Goal: Task Accomplishment & Management: Manage account settings

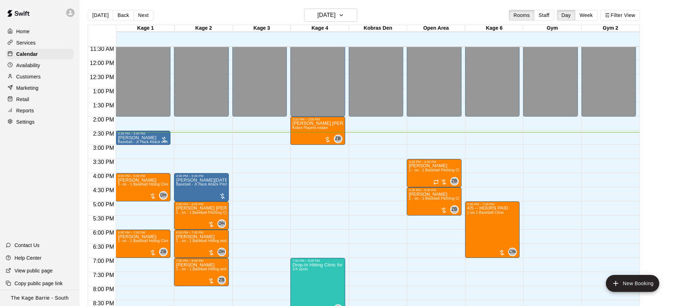
scroll to position [359, 0]
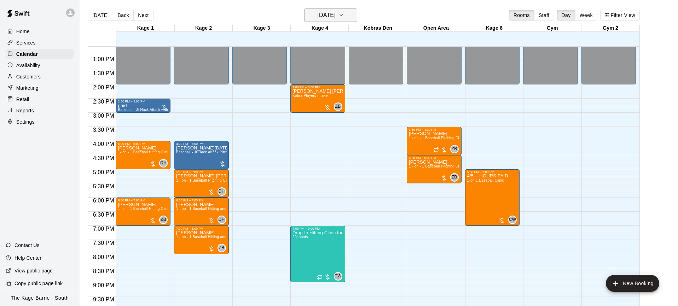
click at [344, 15] on icon "button" at bounding box center [342, 15] width 6 height 8
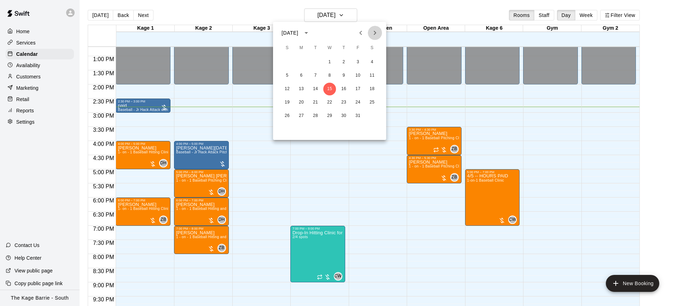
click at [376, 34] on icon "Next month" at bounding box center [375, 33] width 8 height 8
click at [290, 75] on button "2" at bounding box center [287, 75] width 13 height 13
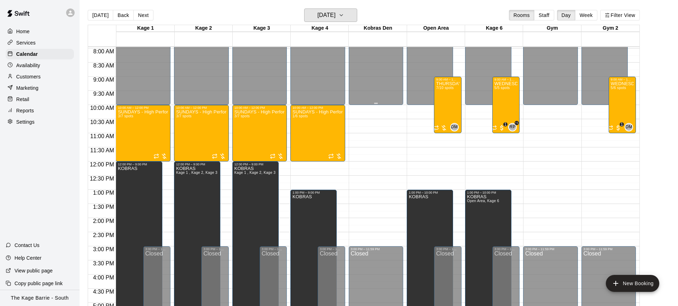
scroll to position [182, 0]
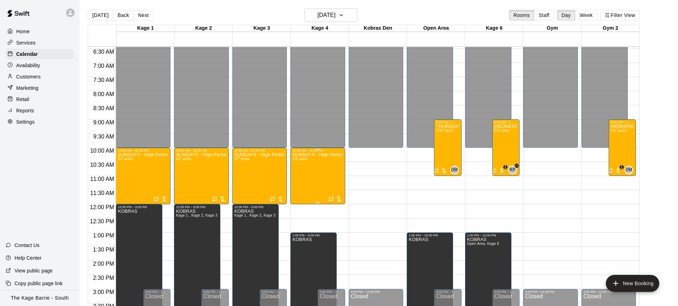
click at [310, 177] on div "SUNDAYS - High Performance Catchers Program - Baseball Program - 12U - 14U 1/6 …" at bounding box center [318, 306] width 51 height 306
click at [374, 171] on div "Manage participants & payments" at bounding box center [341, 174] width 68 height 8
click at [375, 160] on div at bounding box center [339, 153] width 678 height 306
click at [46, 44] on div "Services" at bounding box center [40, 43] width 68 height 11
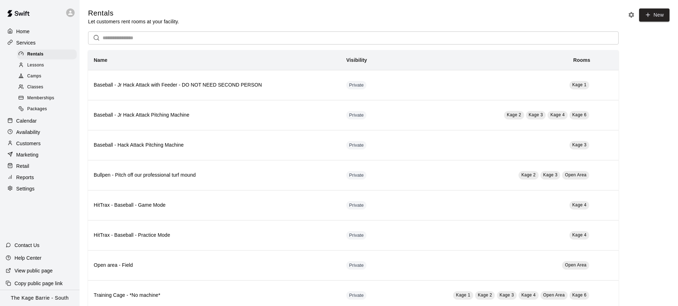
click at [47, 74] on div "Camps" at bounding box center [47, 76] width 60 height 10
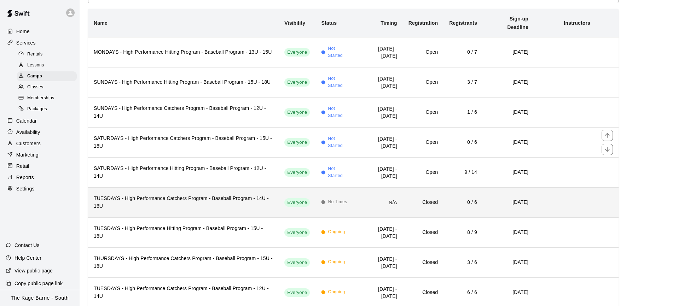
scroll to position [71, 0]
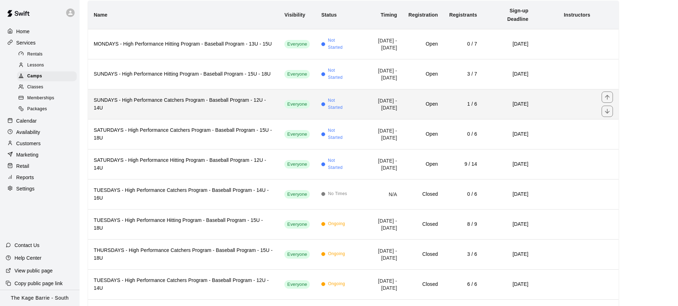
click at [215, 103] on h6 "SUNDAYS - High Performance Catchers Program - Baseball Program - 12U - 14U" at bounding box center [183, 105] width 179 height 16
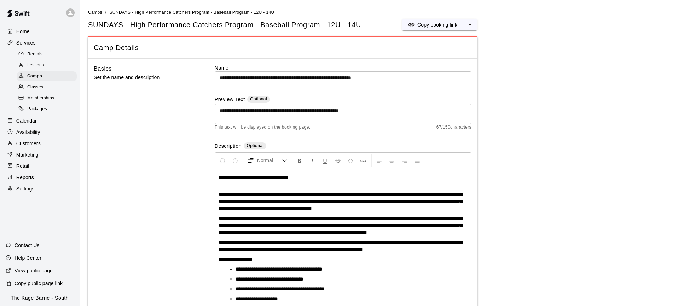
click at [396, 78] on input "**********" at bounding box center [343, 77] width 257 height 13
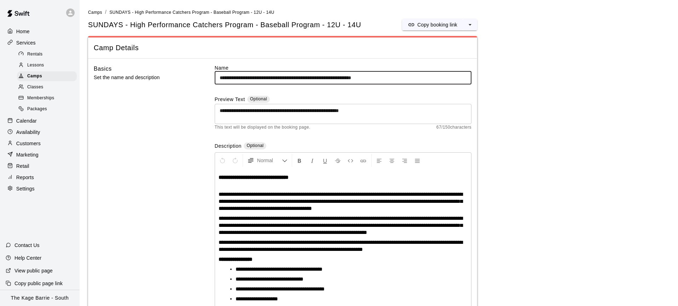
click at [409, 79] on input "**********" at bounding box center [343, 77] width 257 height 13
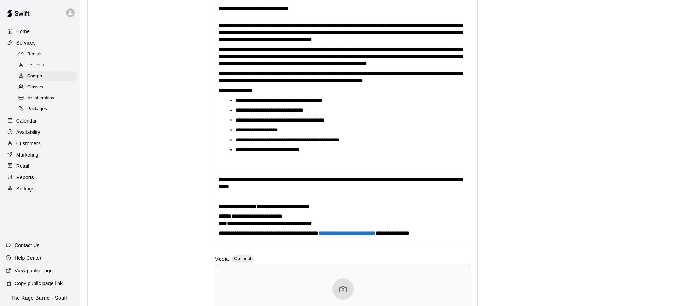
scroll to position [174, 0]
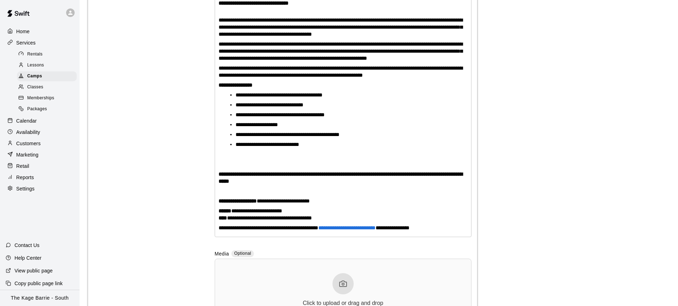
type input "**********"
click at [237, 219] on span "**********" at bounding box center [269, 218] width 85 height 5
click at [312, 219] on span "**********" at bounding box center [269, 218] width 85 height 5
click at [312, 220] on span "**********" at bounding box center [269, 218] width 85 height 5
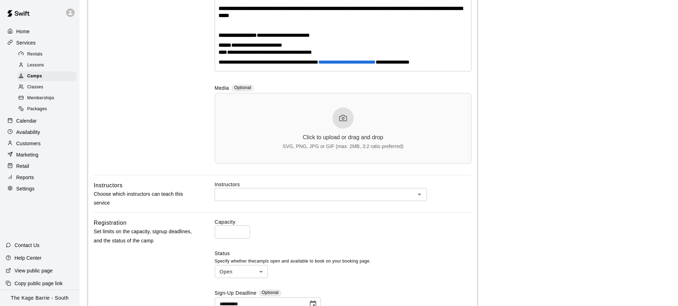
scroll to position [341, 0]
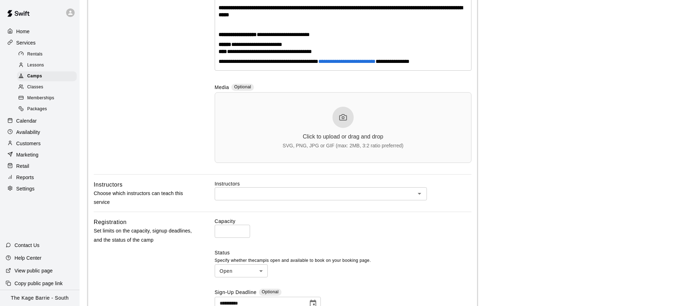
click at [347, 121] on icon at bounding box center [343, 117] width 8 height 8
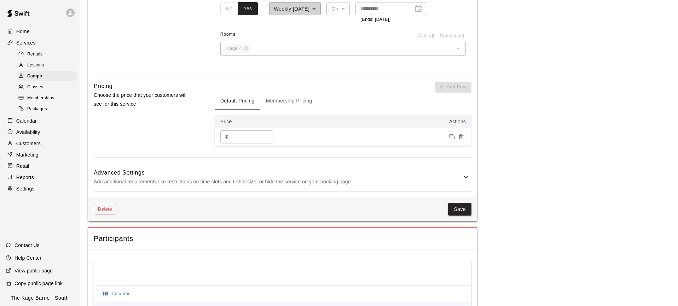
scroll to position [815, 0]
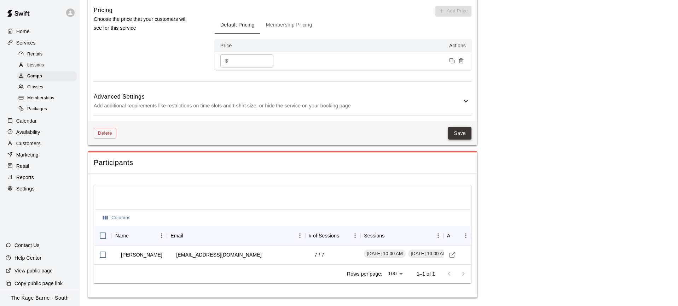
click at [465, 133] on button "Save" at bounding box center [459, 133] width 23 height 13
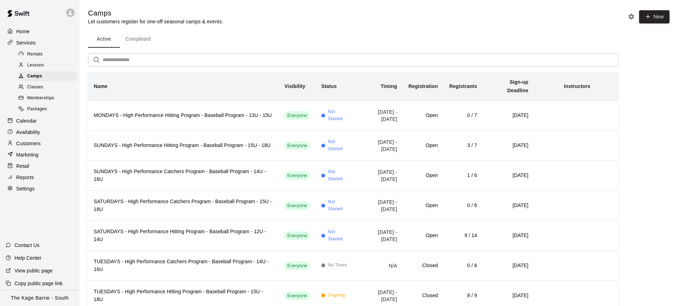
click at [47, 121] on div "Calendar" at bounding box center [40, 121] width 68 height 11
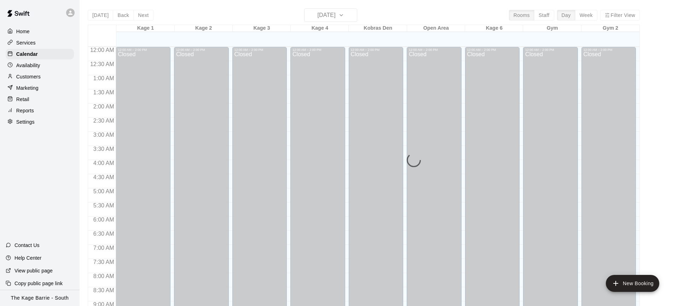
scroll to position [391, 0]
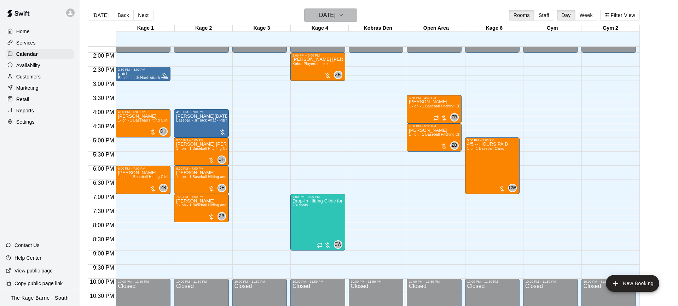
click at [357, 18] on button "[DATE]" at bounding box center [330, 14] width 53 height 13
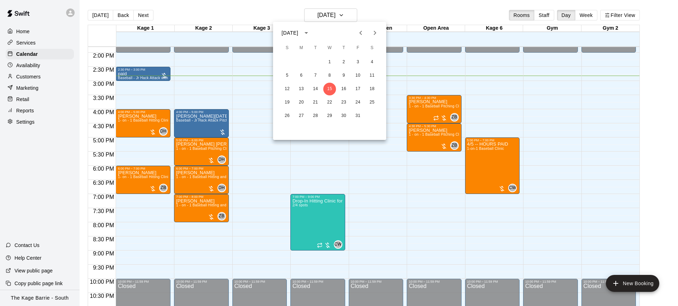
click at [377, 34] on icon "Next month" at bounding box center [375, 33] width 8 height 8
click at [288, 75] on button "2" at bounding box center [287, 75] width 13 height 13
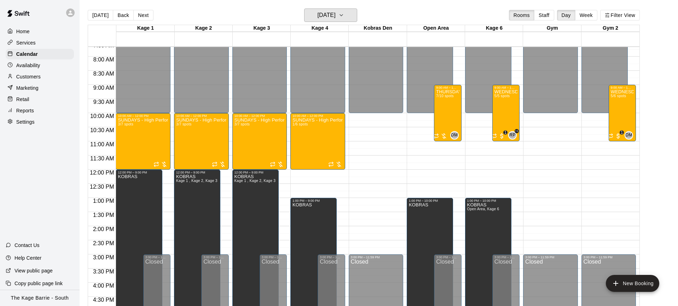
scroll to position [154, 0]
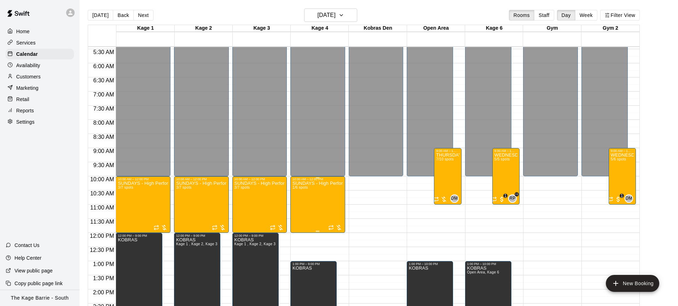
click at [302, 201] on img "edit" at bounding box center [300, 205] width 8 height 8
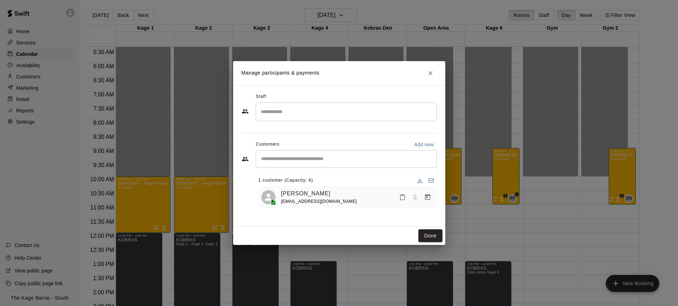
click at [284, 159] on input "Start typing to search customers..." at bounding box center [346, 159] width 175 height 7
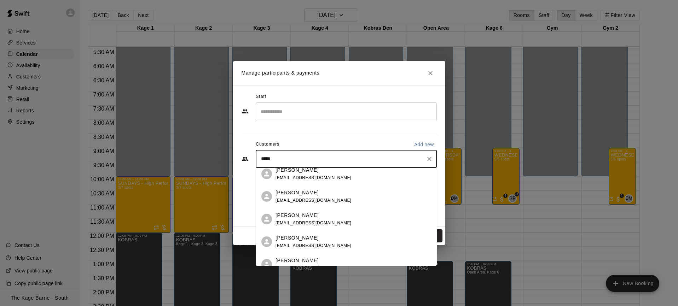
scroll to position [0, 0]
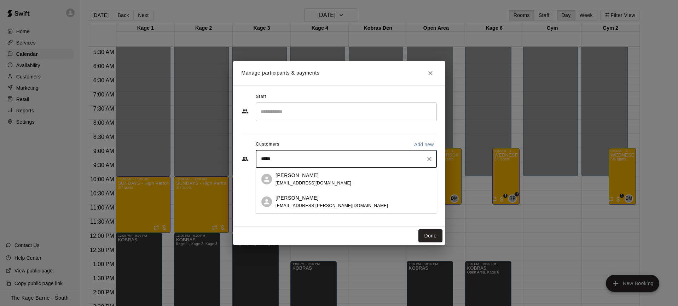
drag, startPoint x: 276, startPoint y: 159, endPoint x: 270, endPoint y: 159, distance: 5.3
click at [272, 159] on input "*****" at bounding box center [341, 159] width 164 height 7
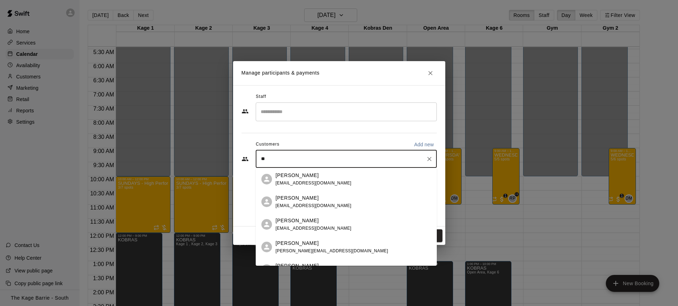
type input "*"
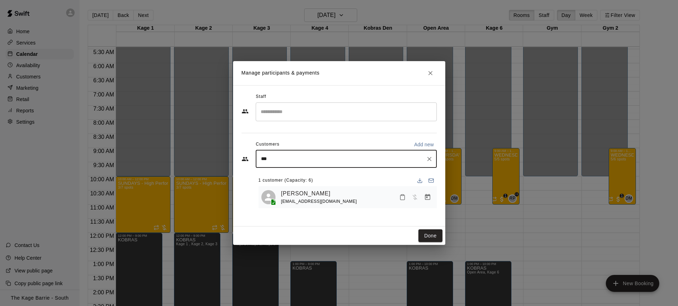
type input "****"
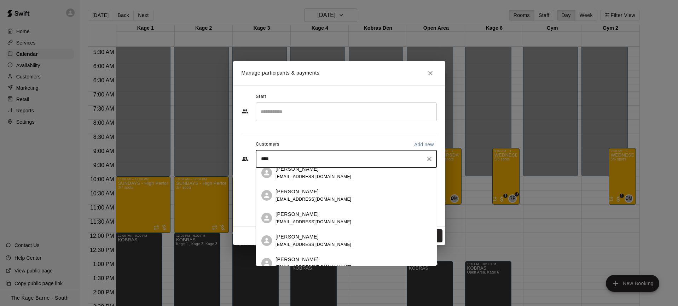
scroll to position [38, 0]
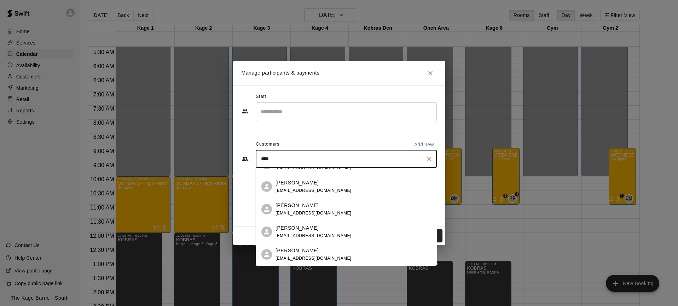
click at [322, 257] on span "[EMAIL_ADDRESS][DOMAIN_NAME]" at bounding box center [314, 258] width 76 height 5
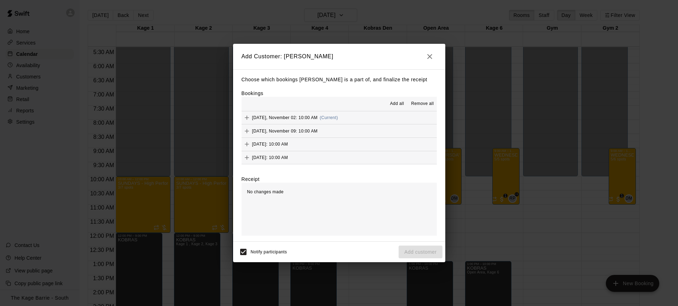
click at [397, 104] on span "Add all" at bounding box center [397, 103] width 14 height 7
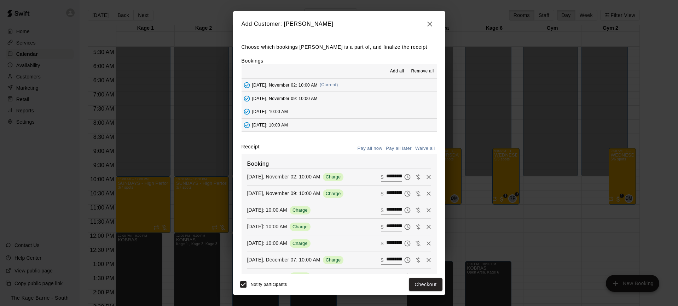
scroll to position [44, 0]
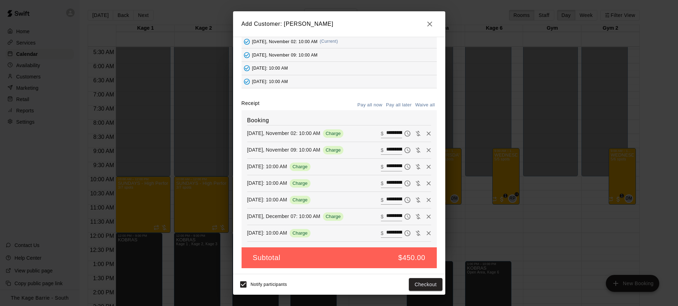
click at [401, 105] on button "Pay all later" at bounding box center [398, 105] width 29 height 11
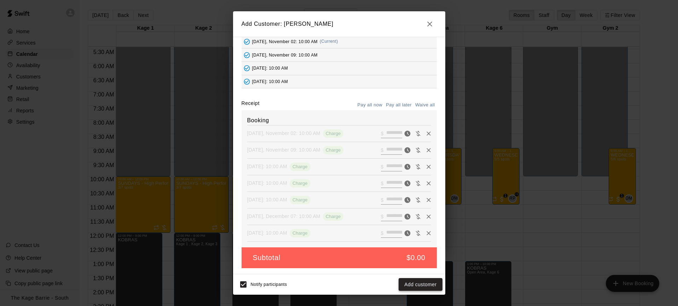
click at [424, 288] on button "Add customer" at bounding box center [421, 284] width 44 height 13
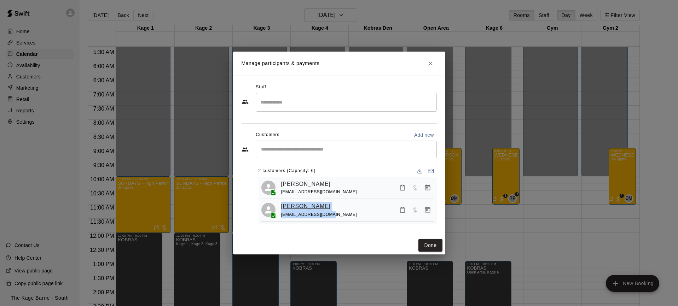
drag, startPoint x: 332, startPoint y: 216, endPoint x: 284, endPoint y: 209, distance: 48.5
click at [281, 207] on div "[PERSON_NAME] [PERSON_NAME][EMAIL_ADDRESS][DOMAIN_NAME]" at bounding box center [357, 210] width 153 height 17
copy div "[PERSON_NAME] [PERSON_NAME][EMAIL_ADDRESS][DOMAIN_NAME]"
click at [432, 64] on icon "Close" at bounding box center [430, 63] width 7 height 7
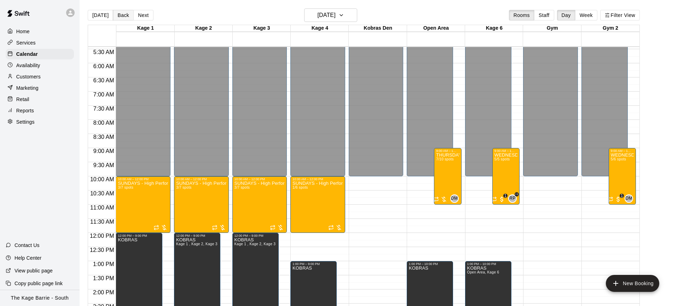
click at [123, 16] on button "Back" at bounding box center [123, 15] width 21 height 11
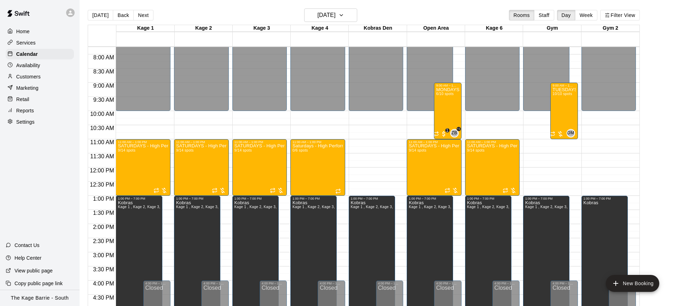
scroll to position [216, 0]
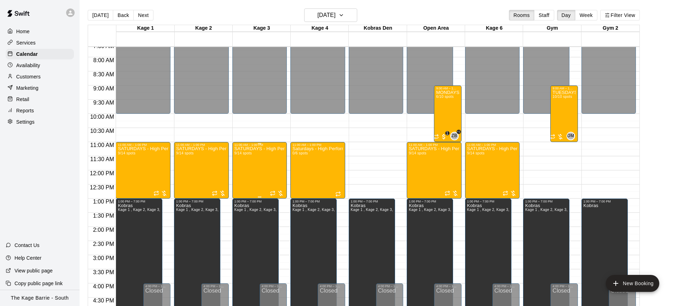
click at [256, 161] on div "SATURDAYS - High Performance Hitting Program - Baseball Program - 12U - 14U 9/1…" at bounding box center [260, 300] width 51 height 306
